Goal: Task Accomplishment & Management: Use online tool/utility

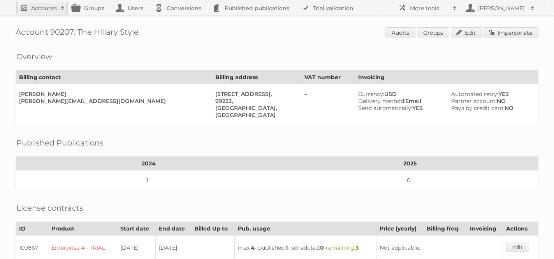
click at [48, 8] on h2 "Accounts" at bounding box center [44, 8] width 26 height 8
type input"] "cencosud [GEOGRAPHIC_DATA]"
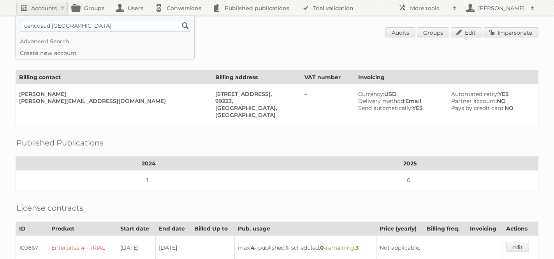
click at [179, 20] on input "Search" at bounding box center [185, 26] width 12 height 12
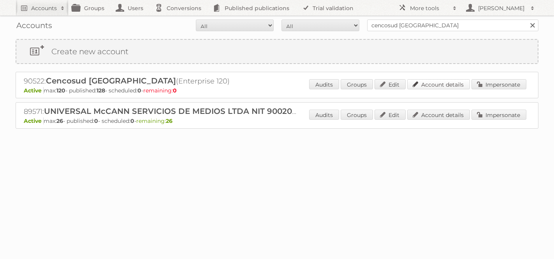
click at [436, 86] on link "Account details" at bounding box center [438, 84] width 63 height 10
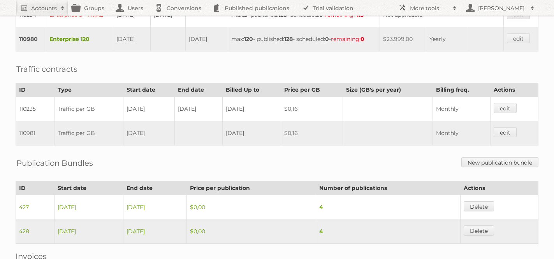
scroll to position [319, 0]
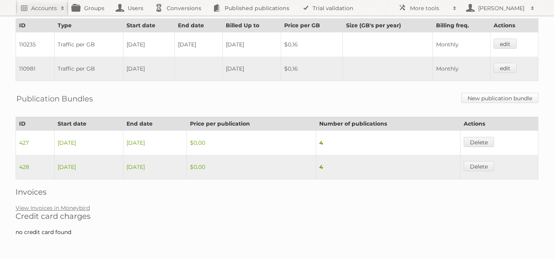
click at [490, 97] on link "New publication bundle" at bounding box center [499, 98] width 77 height 10
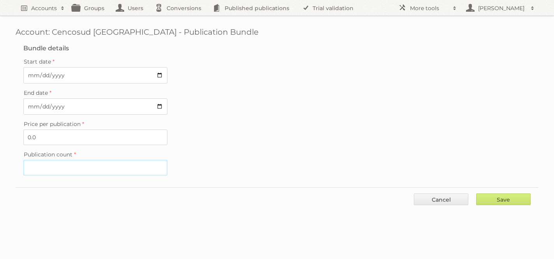
click at [87, 167] on input "Publication count" at bounding box center [95, 168] width 144 height 16
type input "6"
click at [317, 159] on div "Publication count 6" at bounding box center [276, 162] width 507 height 26
click at [496, 197] on input "Save" at bounding box center [503, 199] width 55 height 12
type input "..."
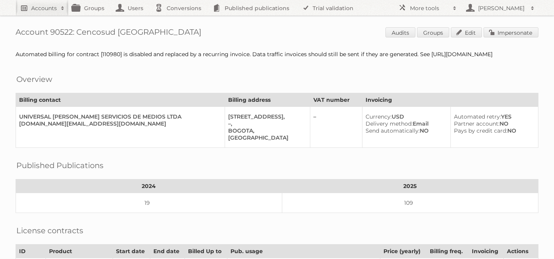
click at [39, 4] on h2 "Accounts" at bounding box center [44, 8] width 26 height 8
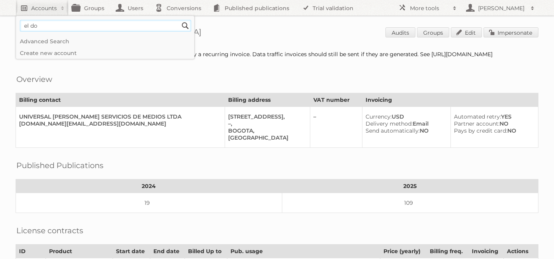
type input"] "el dorado"
click at [179, 20] on input "Search" at bounding box center [185, 26] width 12 height 12
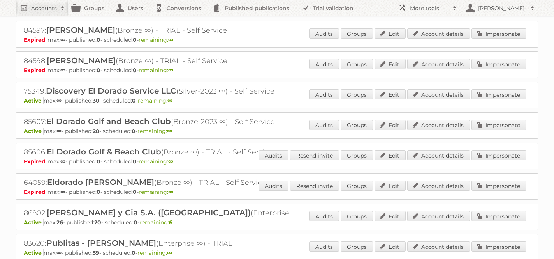
scroll to position [113, 0]
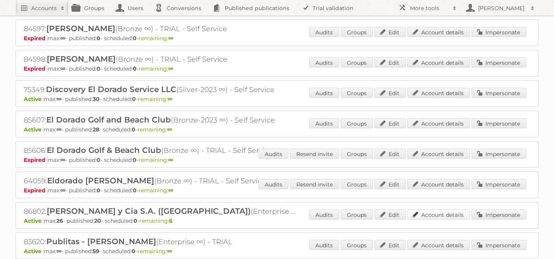
click at [444, 212] on link "Account details" at bounding box center [438, 214] width 63 height 10
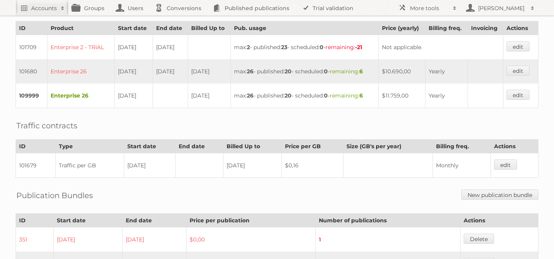
scroll to position [227, 0]
